Goal: Find specific page/section: Find specific page/section

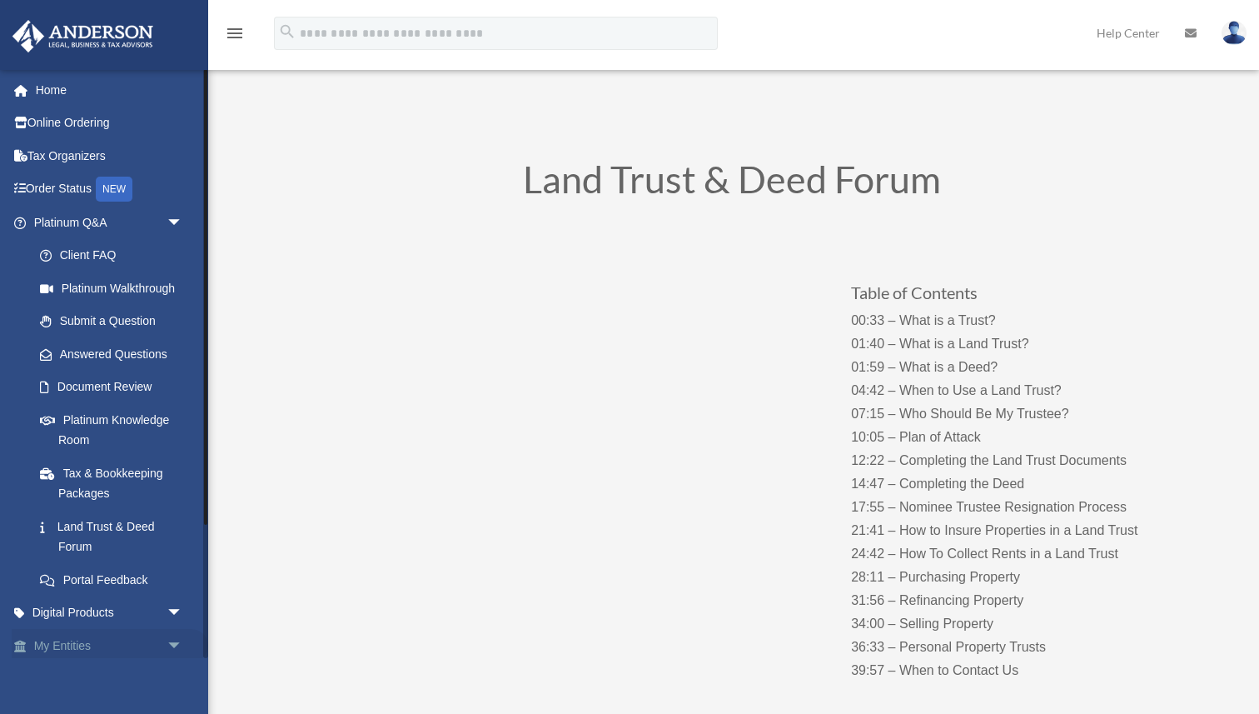
click at [181, 643] on span "arrow_drop_down" at bounding box center [183, 646] width 33 height 34
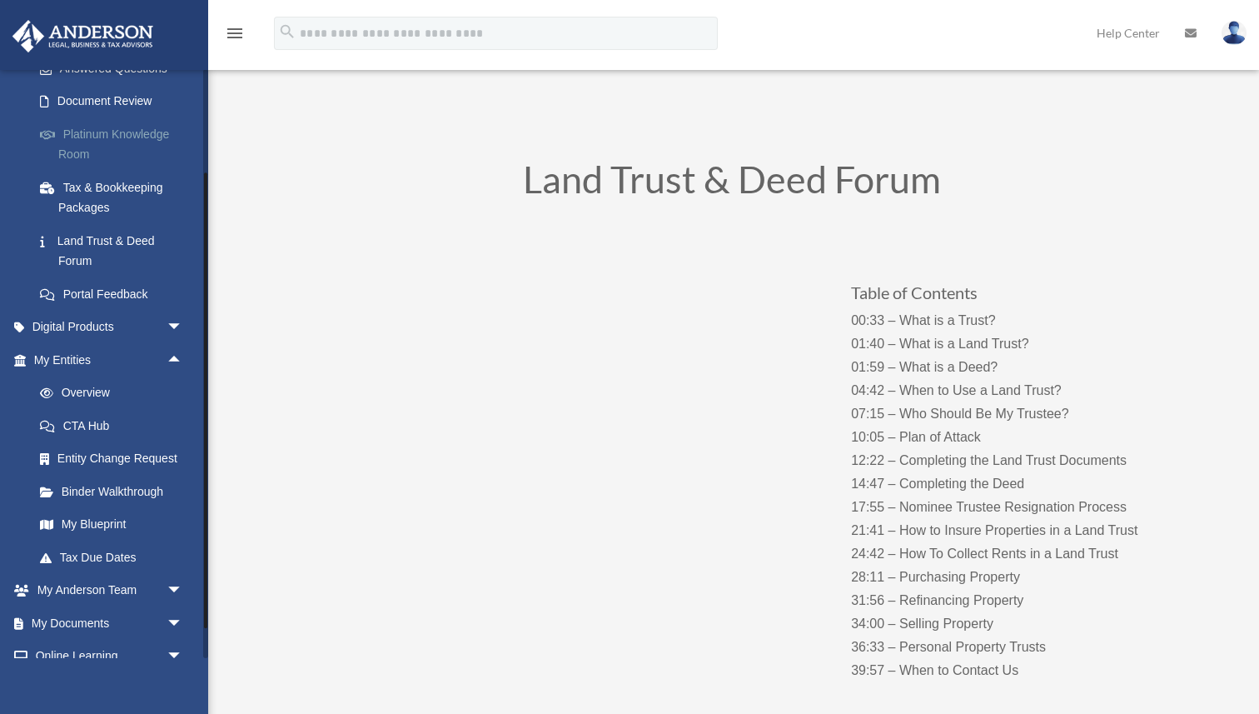
scroll to position [289, 0]
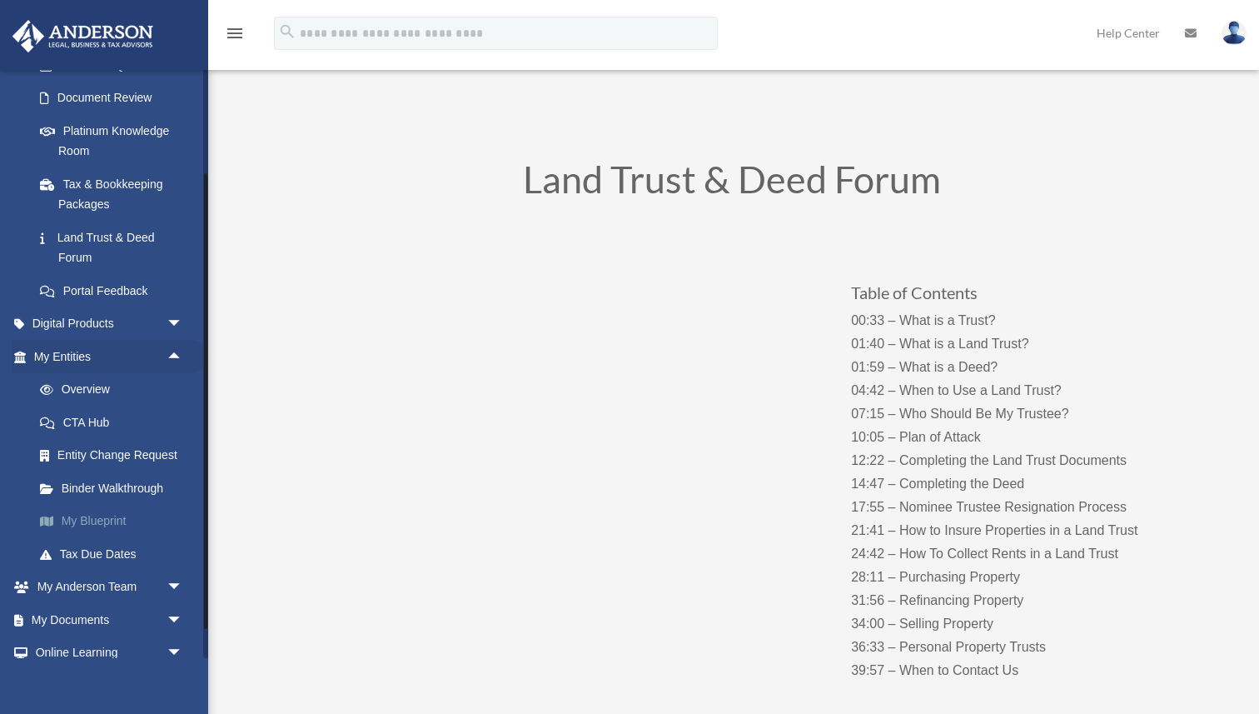
click at [136, 521] on link "My Blueprint" at bounding box center [115, 521] width 185 height 33
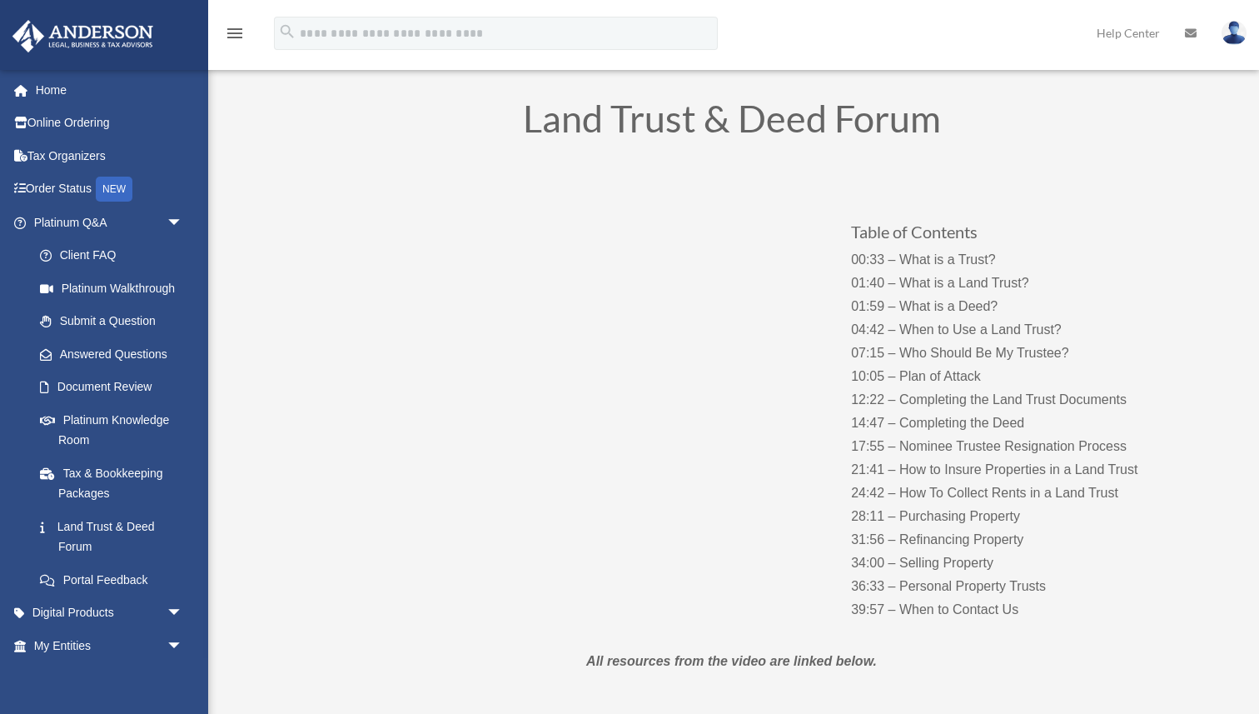
scroll to position [63, 0]
